Goal: Task Accomplishment & Management: Use online tool/utility

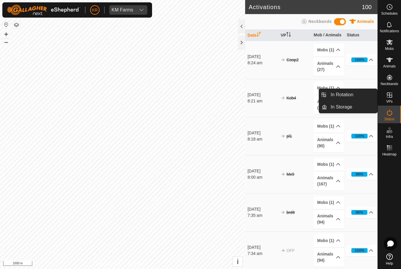
click at [363, 94] on link "In Rotation" at bounding box center [352, 95] width 50 height 12
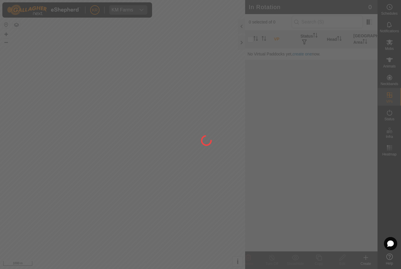
click at [350, 23] on div at bounding box center [200, 134] width 401 height 269
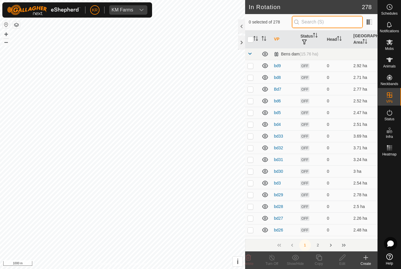
click at [353, 26] on input "text" at bounding box center [327, 22] width 71 height 12
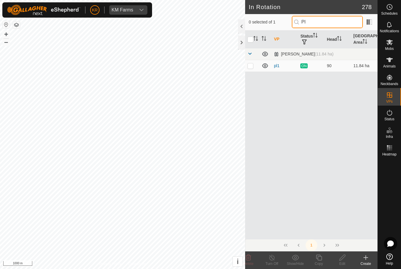
type input "Pl"
click at [248, 65] on p-checkbox at bounding box center [250, 65] width 6 height 5
checkbox input "true"
click at [321, 258] on icon at bounding box center [319, 258] width 6 height 6
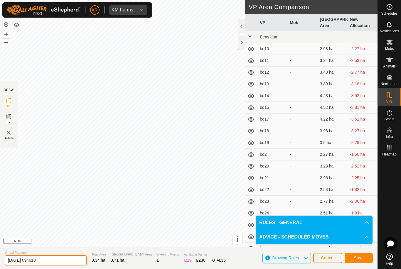
click at [48, 259] on input "[DATE] 094618" at bounding box center [46, 260] width 82 height 10
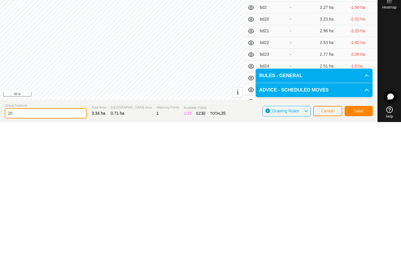
type input "2"
type input "Pl1a"
click at [361, 253] on button "Save" at bounding box center [358, 258] width 28 height 10
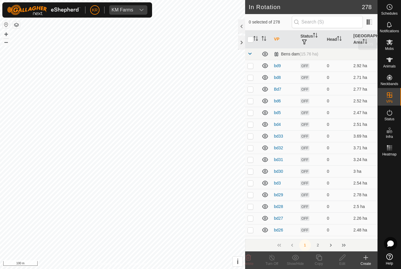
click at [392, 46] on es-mob-svg-icon at bounding box center [389, 42] width 11 height 9
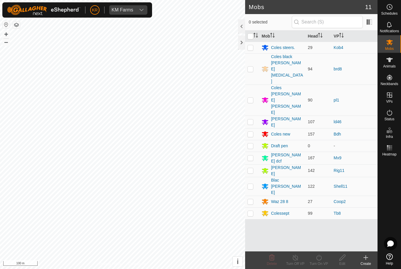
click at [252, 98] on p-checkbox at bounding box center [250, 100] width 6 height 5
checkbox input "true"
click at [319, 258] on icon at bounding box center [318, 257] width 7 height 7
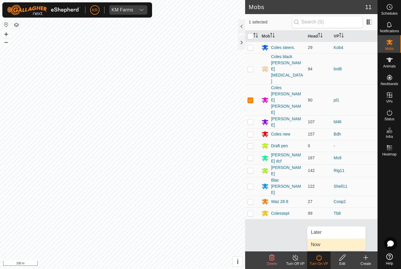
click at [328, 244] on link "Now" at bounding box center [336, 245] width 58 height 12
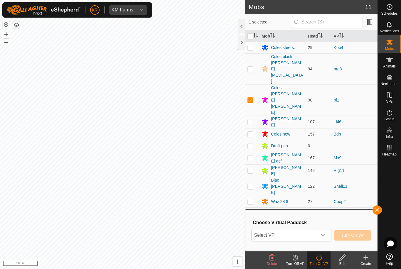
click at [316, 232] on span "Select VP" at bounding box center [283, 235] width 65 height 12
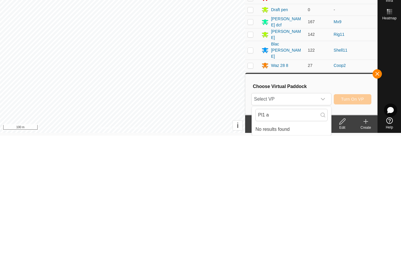
scroll to position [3, 0]
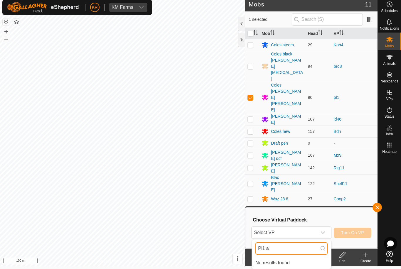
click at [306, 249] on input "Pl1 a" at bounding box center [291, 248] width 72 height 12
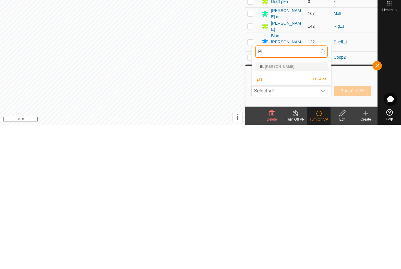
type input "P"
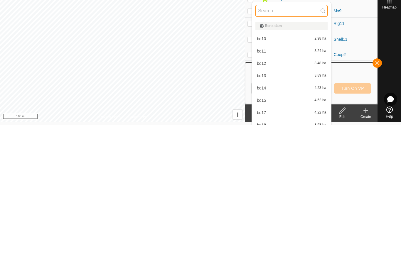
type input "l"
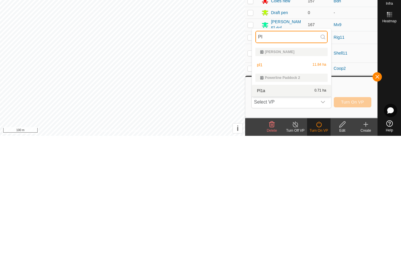
type input "Pl"
click at [288, 220] on div "Pl1a 0.71 ha" at bounding box center [291, 223] width 72 height 7
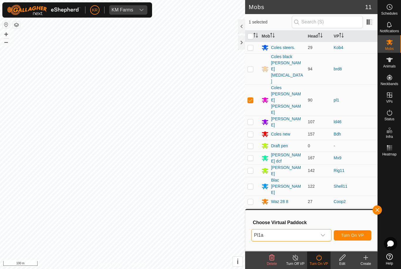
click at [360, 236] on span "Turn On VP" at bounding box center [352, 235] width 23 height 5
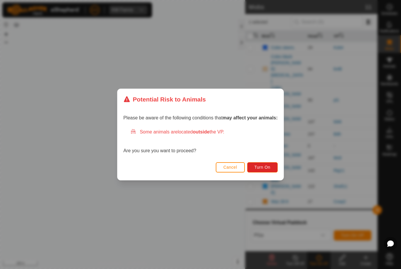
click at [264, 160] on div "Please be aware of the following conditions that may affect your animals: Some …" at bounding box center [200, 135] width 166 height 50
click at [267, 167] on span "Turn On" at bounding box center [262, 167] width 16 height 5
